Goal: Task Accomplishment & Management: Manage account settings

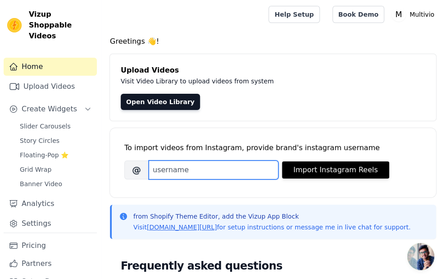
click at [230, 171] on input "Brand's Instagram Username" at bounding box center [214, 170] width 130 height 19
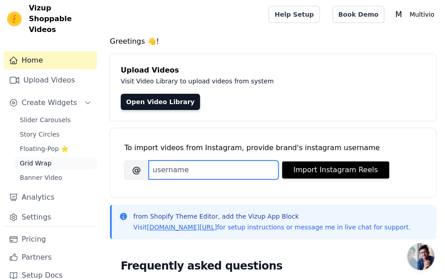
scroll to position [8, 0]
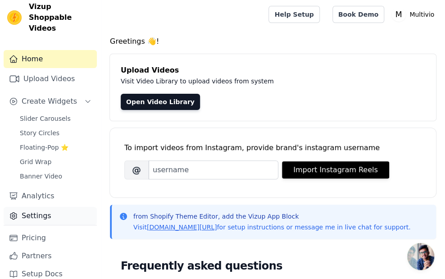
click at [42, 207] on link "Settings" at bounding box center [50, 216] width 93 height 18
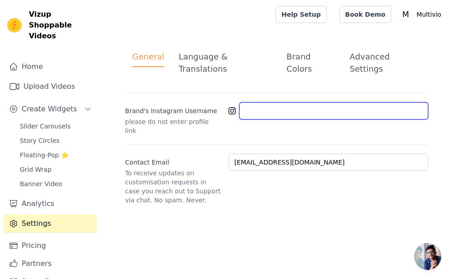
click at [252, 105] on input "Brand's Instagram Username" at bounding box center [333, 110] width 189 height 17
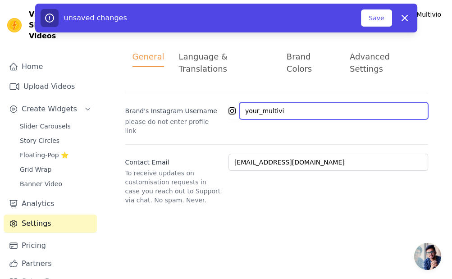
type input "your_multivio"
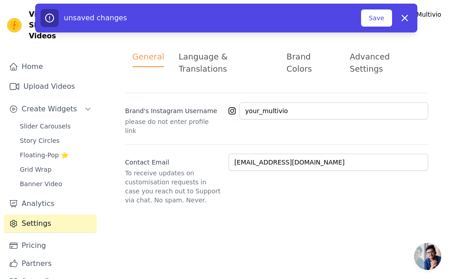
click at [367, 18] on button "Save" at bounding box center [376, 17] width 31 height 17
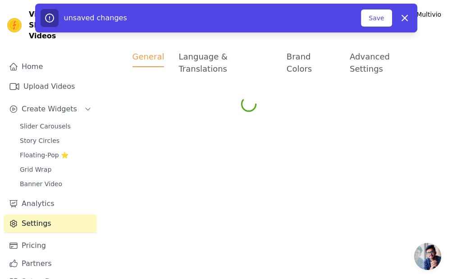
click at [361, 9] on button "Save" at bounding box center [376, 17] width 31 height 17
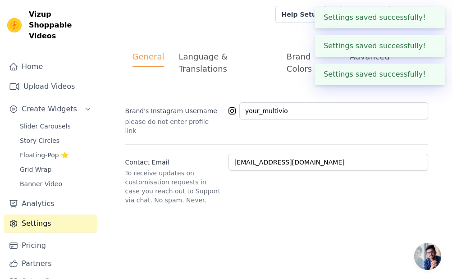
click at [430, 18] on button "✖" at bounding box center [431, 17] width 10 height 11
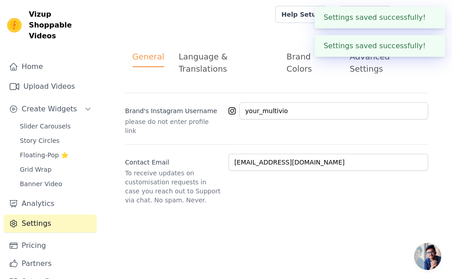
click at [427, 18] on button "✖" at bounding box center [431, 17] width 10 height 11
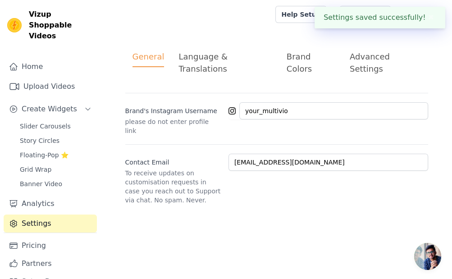
click at [427, 18] on button "✖" at bounding box center [431, 17] width 10 height 11
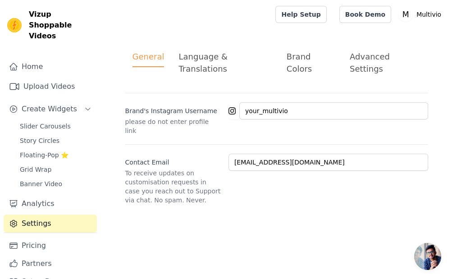
click at [224, 56] on div "Language & Translations" at bounding box center [225, 62] width 93 height 24
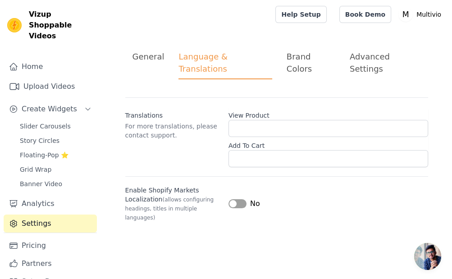
click at [232, 199] on button "Label" at bounding box center [238, 203] width 18 height 9
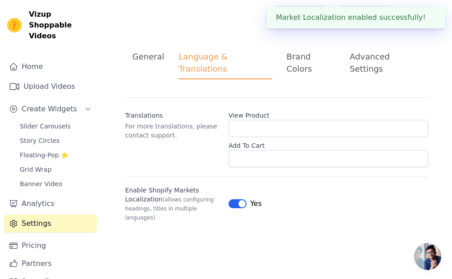
click at [321, 57] on div "Brand Colors" at bounding box center [311, 62] width 49 height 24
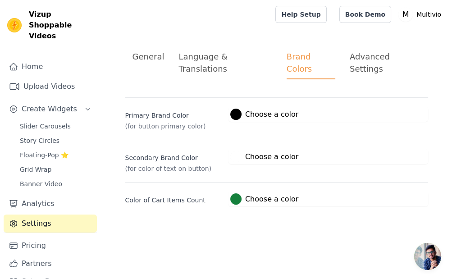
click at [395, 54] on div "Advanced Settings" at bounding box center [385, 62] width 71 height 24
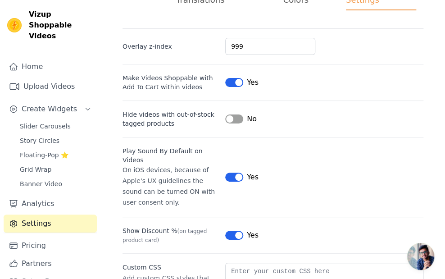
scroll to position [90, 0]
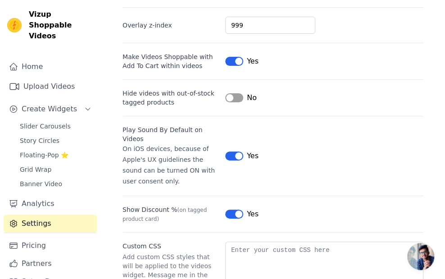
click at [242, 93] on button "Label" at bounding box center [234, 97] width 18 height 9
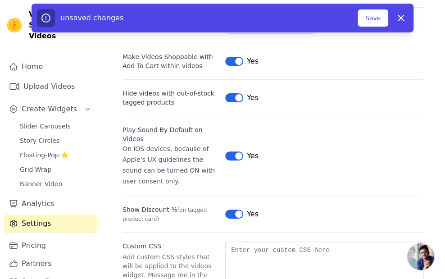
click at [235, 93] on button "Label" at bounding box center [234, 97] width 18 height 9
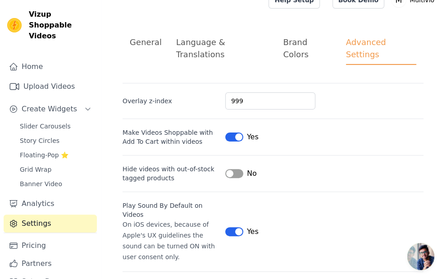
scroll to position [0, 0]
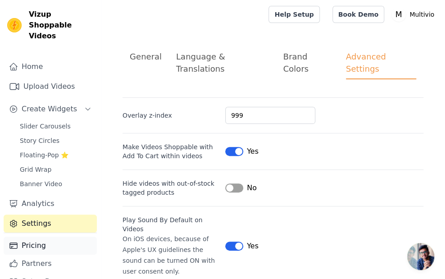
click at [32, 237] on link "Pricing" at bounding box center [50, 246] width 93 height 18
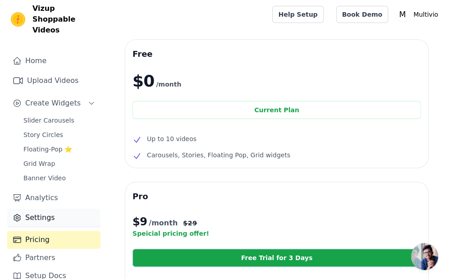
scroll to position [8, 0]
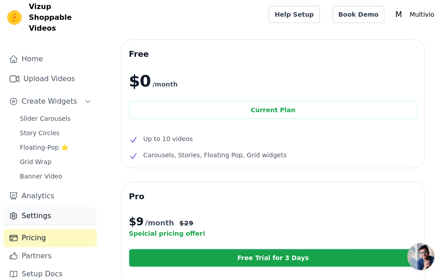
click at [31, 207] on link "Settings" at bounding box center [50, 216] width 93 height 18
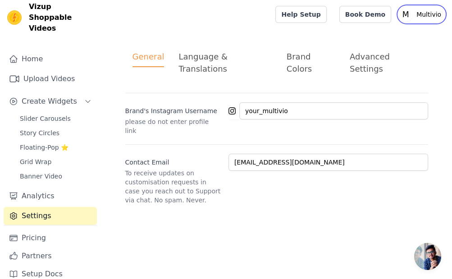
click at [418, 14] on p "Multivio" at bounding box center [429, 14] width 32 height 16
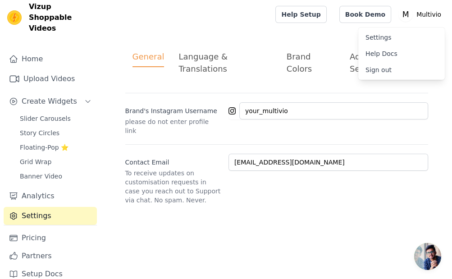
click at [368, 35] on link "Settings" at bounding box center [401, 37] width 87 height 16
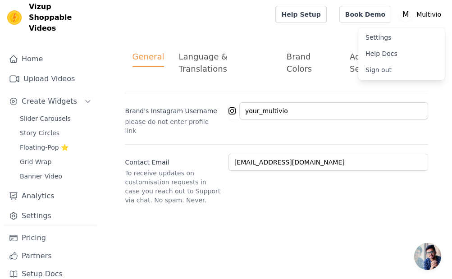
click at [376, 40] on link "Settings" at bounding box center [401, 37] width 87 height 16
click at [222, 36] on div "General Language & Translations Brand Colors Advanced Settings unsaved changes …" at bounding box center [277, 127] width 346 height 197
click at [39, 51] on link "Home" at bounding box center [50, 59] width 93 height 18
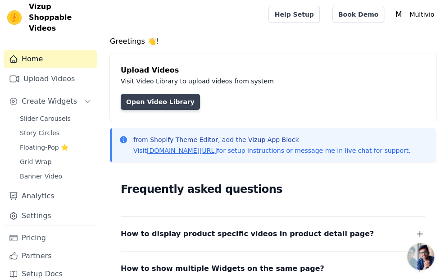
click at [168, 100] on link "Open Video Library" at bounding box center [160, 102] width 79 height 16
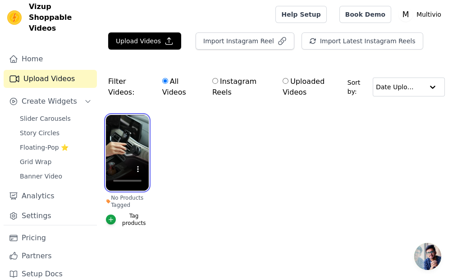
click at [122, 58] on div "Upload Videos Import Instagram Reel Import Latest Instagram Reels Import Latest…" at bounding box center [276, 140] width 351 height 217
click at [106, 217] on div "button" at bounding box center [111, 220] width 10 height 10
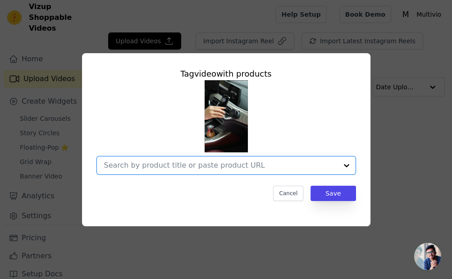
click at [162, 166] on input "No Products Tagged Tag video with products Option undefined, selected. Select i…" at bounding box center [221, 165] width 234 height 9
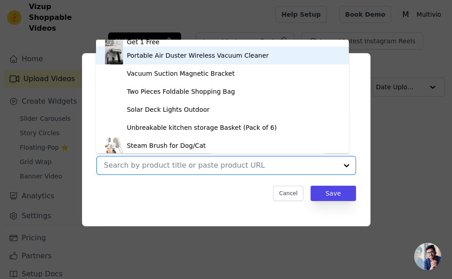
scroll to position [406, 0]
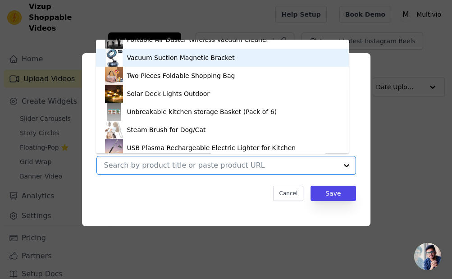
click at [166, 55] on div "Vacuum Suction Magnetic Bracket" at bounding box center [181, 57] width 108 height 9
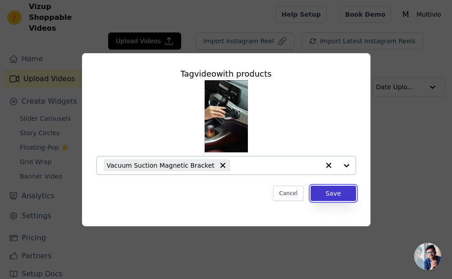
click at [339, 189] on button "Save" at bounding box center [333, 193] width 45 height 15
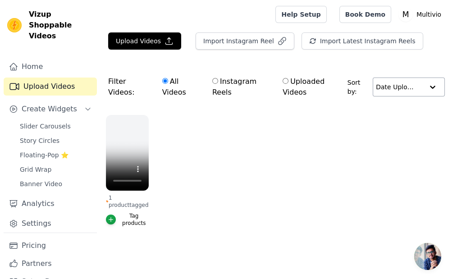
click at [399, 87] on input "text" at bounding box center [400, 87] width 48 height 18
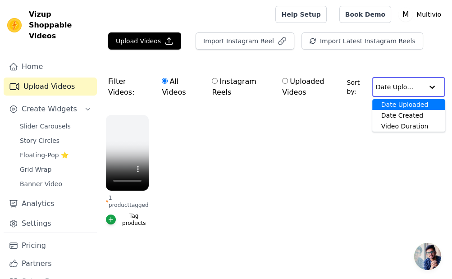
click at [399, 87] on input "text" at bounding box center [399, 87] width 47 height 18
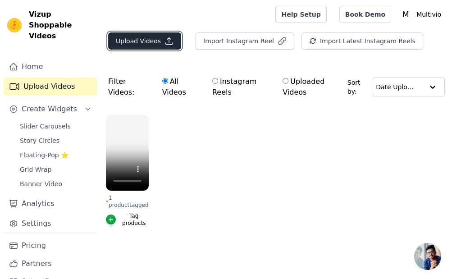
click at [124, 42] on button "Upload Videos" at bounding box center [144, 40] width 73 height 17
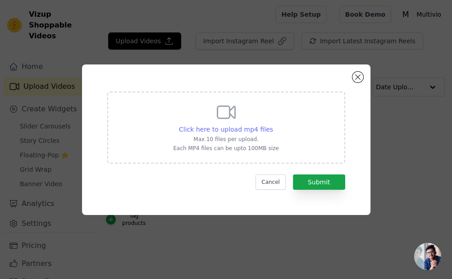
click at [216, 126] on span "Click here to upload mp4 files" at bounding box center [226, 129] width 94 height 7
click at [273, 125] on input "Click here to upload mp4 files Max 10 files per upload. Each MP4 files can be u…" at bounding box center [273, 124] width 0 height 0
type input "C:\fakepath\reel-n1gcpe-hp.myshopify.com-3625120217166729668_39297249181.mp4"
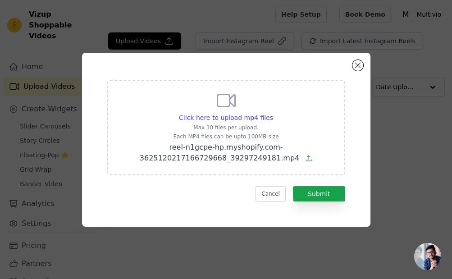
click at [305, 159] on icon at bounding box center [308, 158] width 7 height 7
click at [273, 113] on input "Click here to upload mp4 files Max 10 files per upload. Each MP4 files can be u…" at bounding box center [273, 113] width 0 height 0
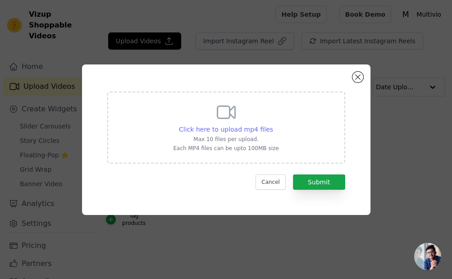
click at [252, 129] on span "Click here to upload mp4 files" at bounding box center [226, 129] width 94 height 7
click at [273, 125] on input "Click here to upload mp4 files Max 10 files per upload. Each MP4 files can be u…" at bounding box center [273, 124] width 0 height 0
type input "C:\fakepath\reel-n1gcpe-hp.myshopify.com-3625120217166729668_39297249181.mp4"
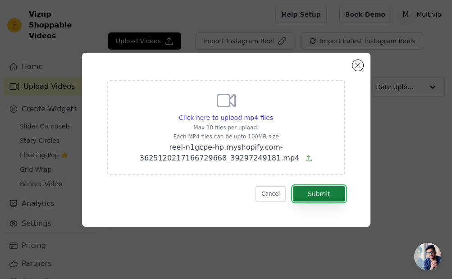
click at [317, 193] on button "Submit" at bounding box center [319, 193] width 52 height 15
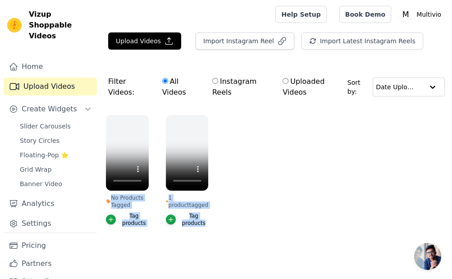
drag, startPoint x: 402, startPoint y: 106, endPoint x: 420, endPoint y: 98, distance: 19.8
click at [404, 101] on form "Filter Videos: All Videos Instagram Reels Uploaded Videos Sort by: Date Uploade…" at bounding box center [276, 157] width 351 height 186
click at [265, 175] on ul "No Products Tagged Tag products 1 product tagged Tag products" at bounding box center [276, 180] width 351 height 140
click at [312, 167] on ul "No Products Tagged Tag products 1 product tagged Tag products" at bounding box center [276, 180] width 351 height 140
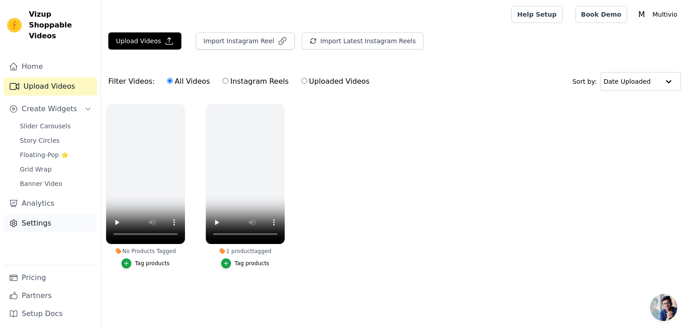
click at [39, 215] on link "Settings" at bounding box center [50, 224] width 93 height 18
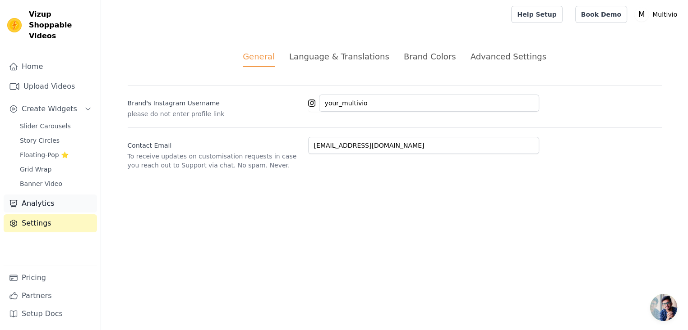
click at [36, 195] on link "Analytics" at bounding box center [50, 204] width 93 height 18
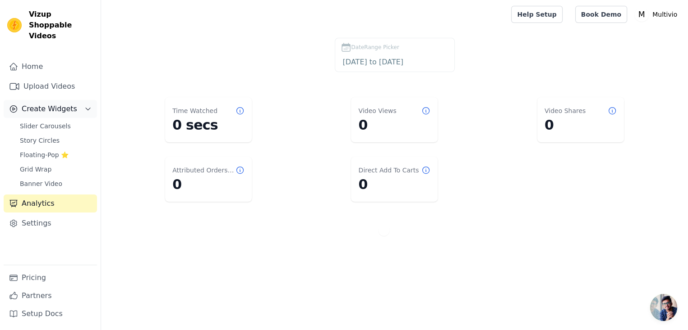
click at [38, 104] on span "Create Widgets" at bounding box center [49, 109] width 55 height 11
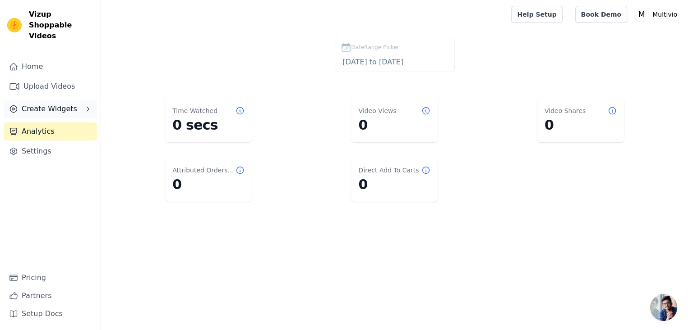
click at [47, 104] on span "Create Widgets" at bounding box center [49, 109] width 55 height 11
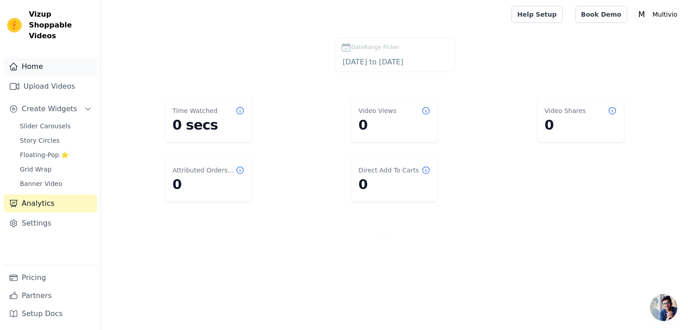
click at [42, 58] on link "Home" at bounding box center [50, 67] width 93 height 18
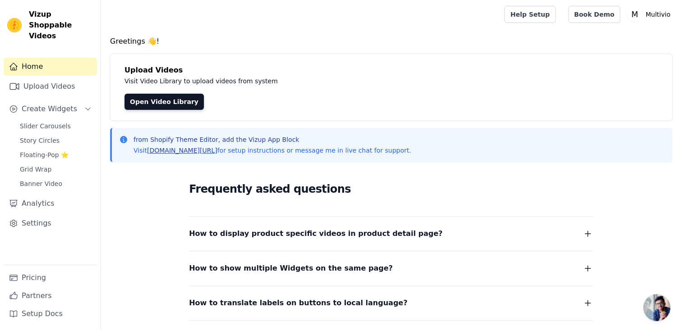
click at [190, 151] on link "[DOMAIN_NAME][URL]" at bounding box center [182, 150] width 70 height 7
